Goal: Information Seeking & Learning: Learn about a topic

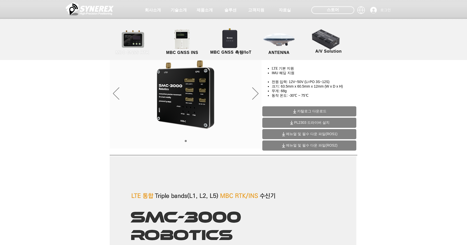
click at [142, 50] on span "MBC GNSS RTK" at bounding box center [133, 52] width 34 height 5
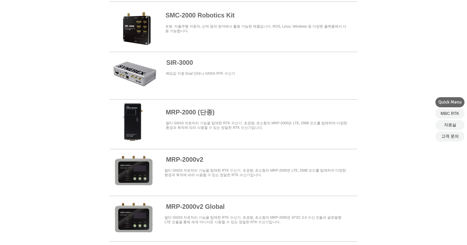
scroll to position [190, 0]
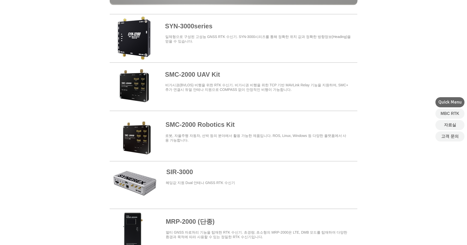
click at [194, 31] on span at bounding box center [234, 37] width 248 height 44
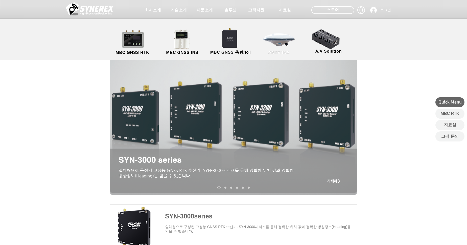
click at [279, 52] on span "ANTENNA" at bounding box center [279, 52] width 21 height 5
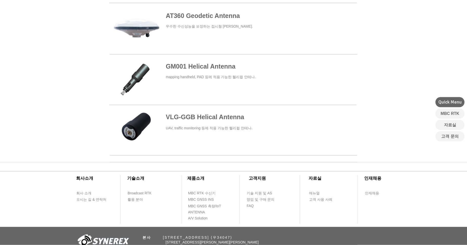
scroll to position [219, 0]
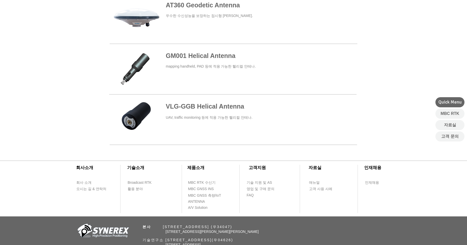
click at [224, 108] on span at bounding box center [234, 120] width 248 height 37
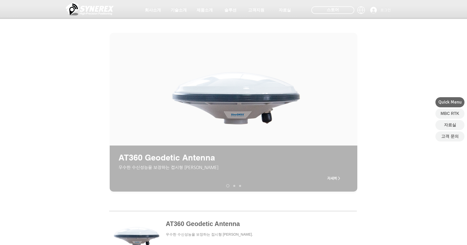
scroll to position [219, 0]
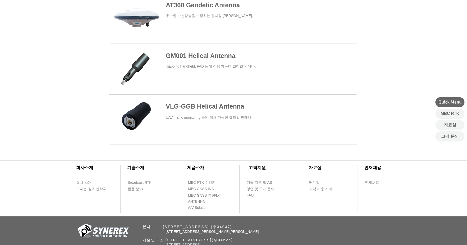
click at [207, 61] on span at bounding box center [233, 69] width 248 height 45
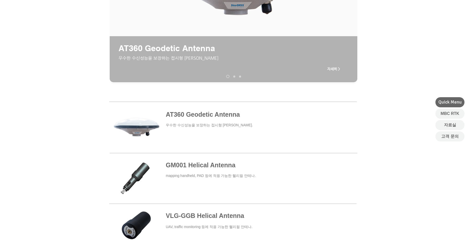
click at [205, 116] on span at bounding box center [233, 127] width 248 height 47
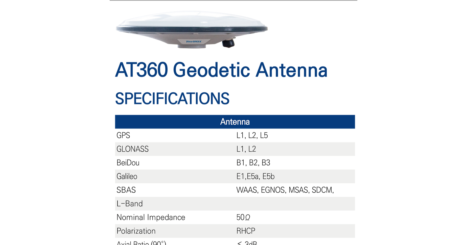
scroll to position [146, 0]
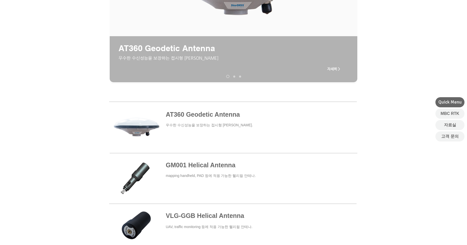
scroll to position [219, 0]
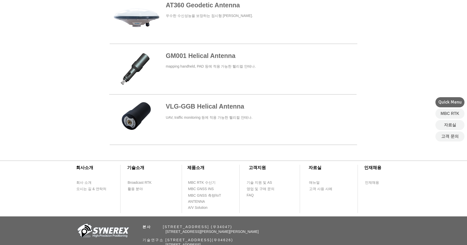
click at [194, 115] on span at bounding box center [234, 120] width 248 height 37
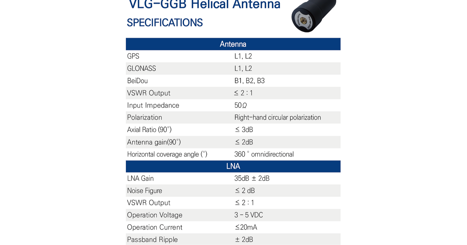
scroll to position [182, 0]
